Goal: Information Seeking & Learning: Learn about a topic

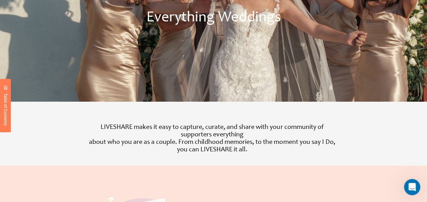
scroll to position [68, 0]
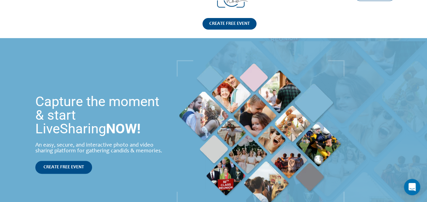
scroll to position [34, 0]
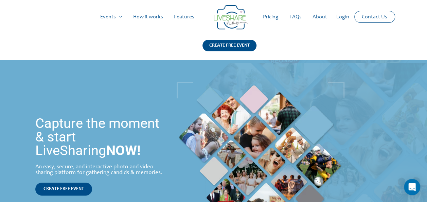
click at [189, 17] on link "Features" at bounding box center [183, 17] width 31 height 22
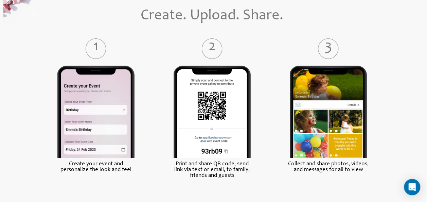
scroll to position [305, 0]
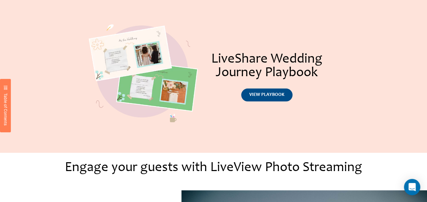
scroll to position [305, 0]
